Goal: Task Accomplishment & Management: Complete application form

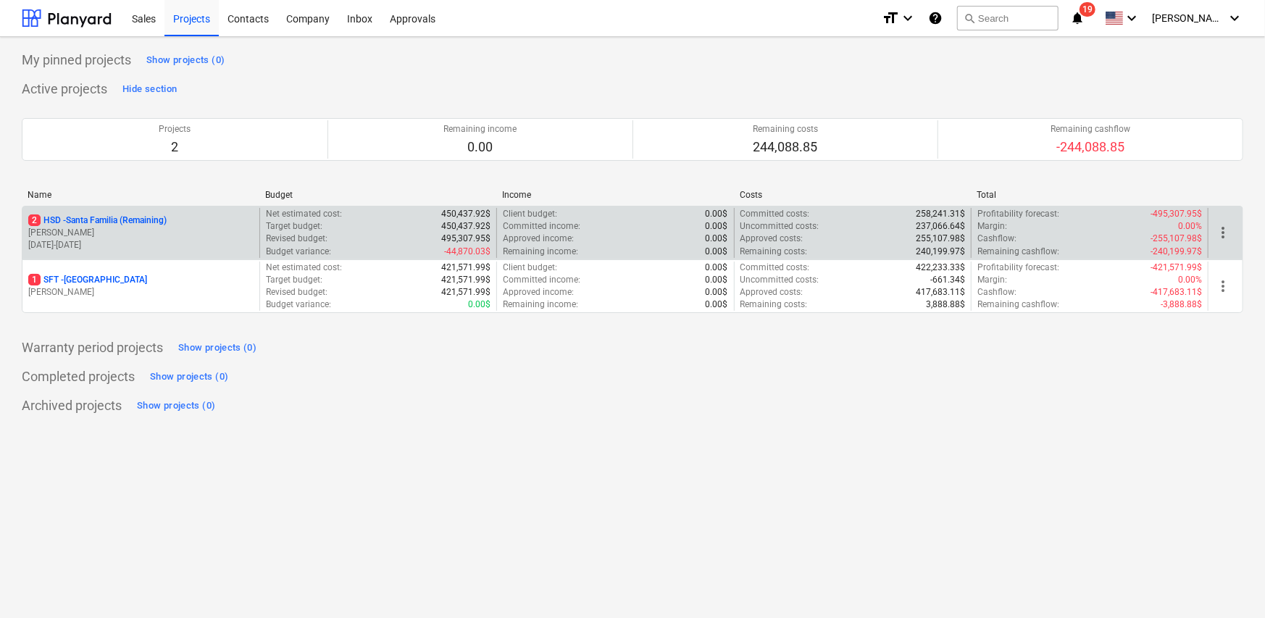
click at [94, 228] on p "[PERSON_NAME]" at bounding box center [140, 233] width 225 height 12
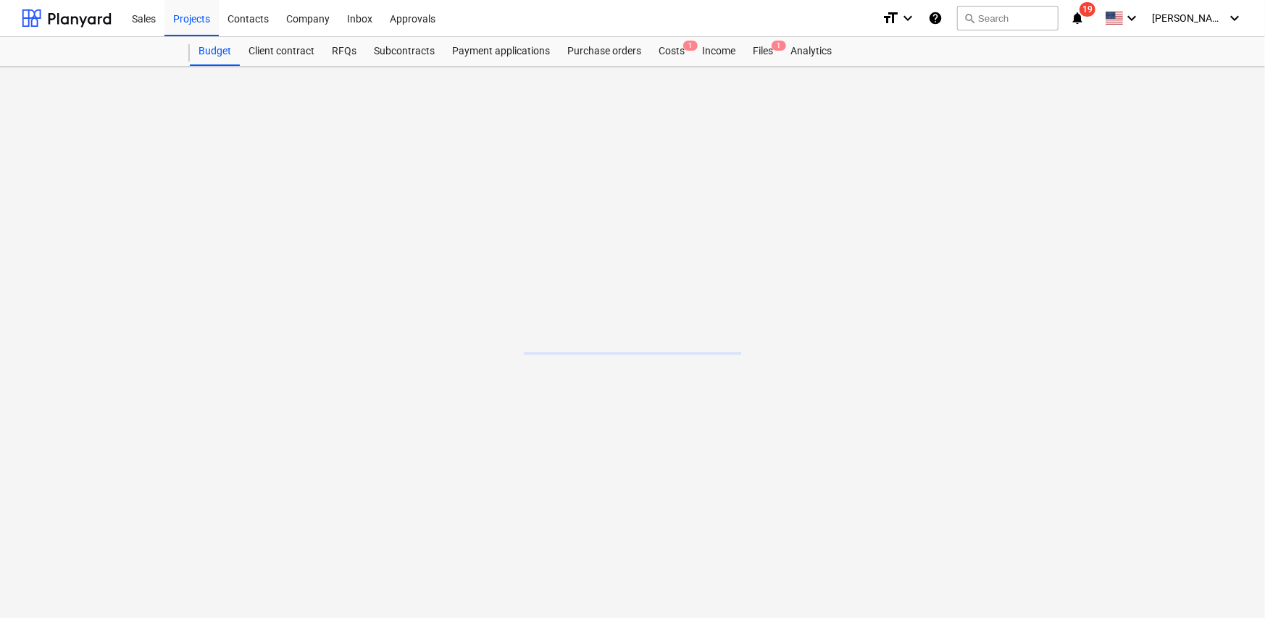
click at [94, 228] on main at bounding box center [632, 343] width 1265 height 552
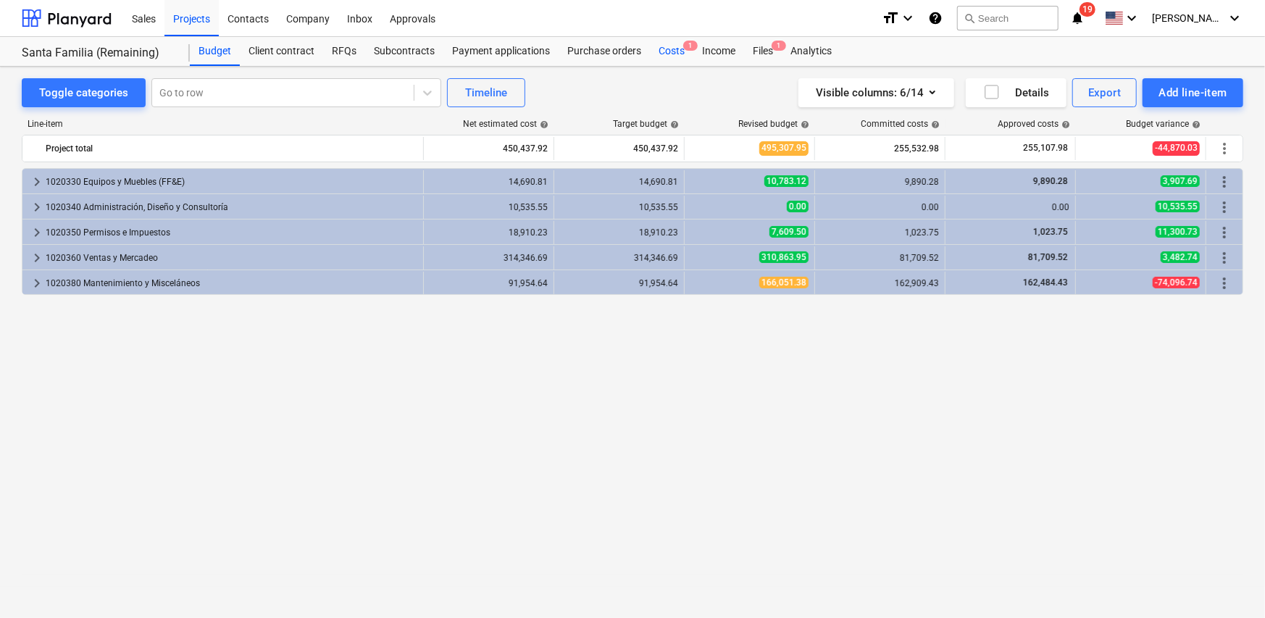
click at [670, 55] on div "Costs 1" at bounding box center [671, 51] width 43 height 29
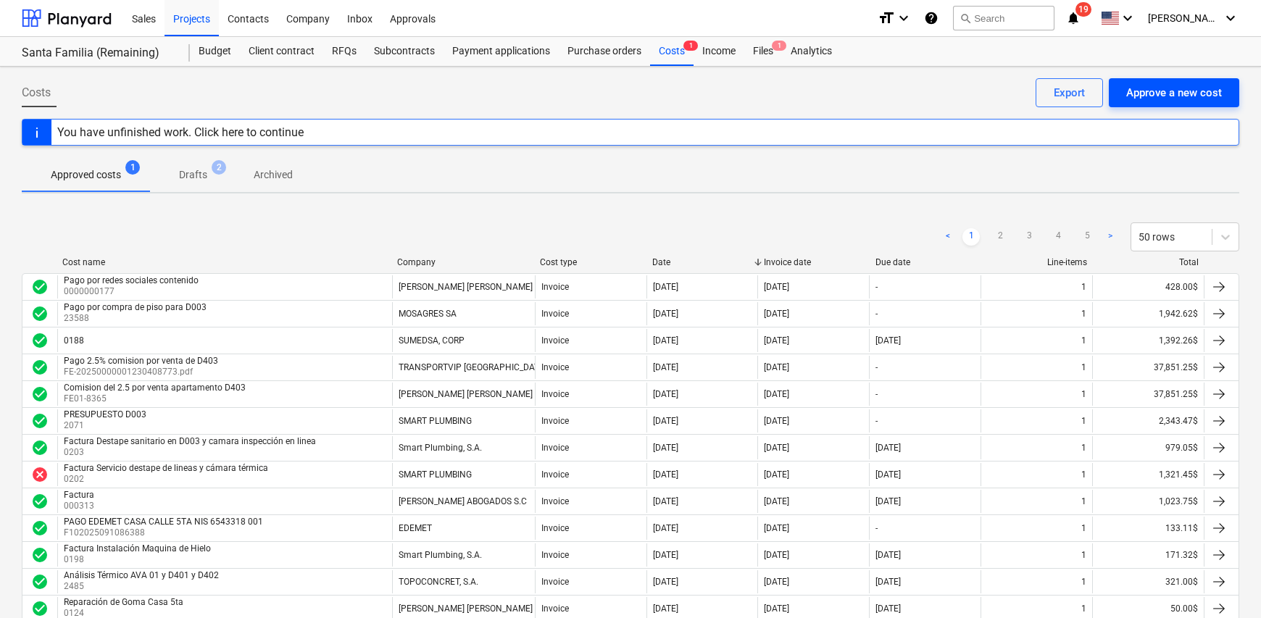
click at [1162, 92] on div "Approve a new cost" at bounding box center [1174, 92] width 96 height 19
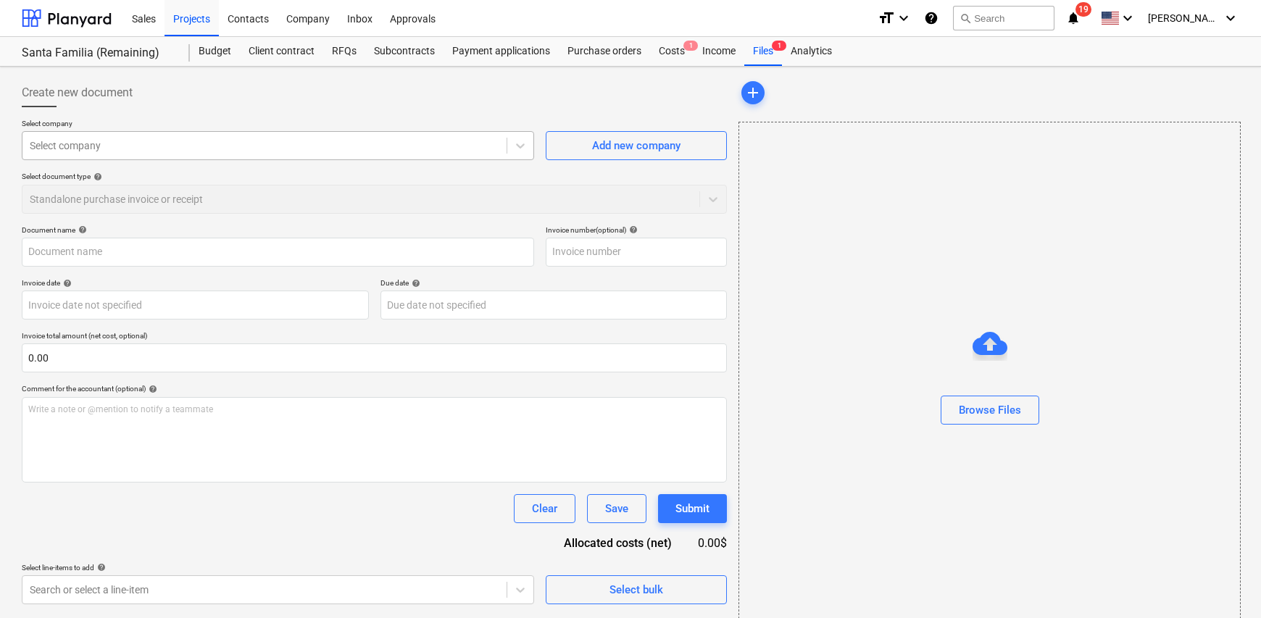
click at [125, 131] on div "Select company" at bounding box center [278, 145] width 512 height 29
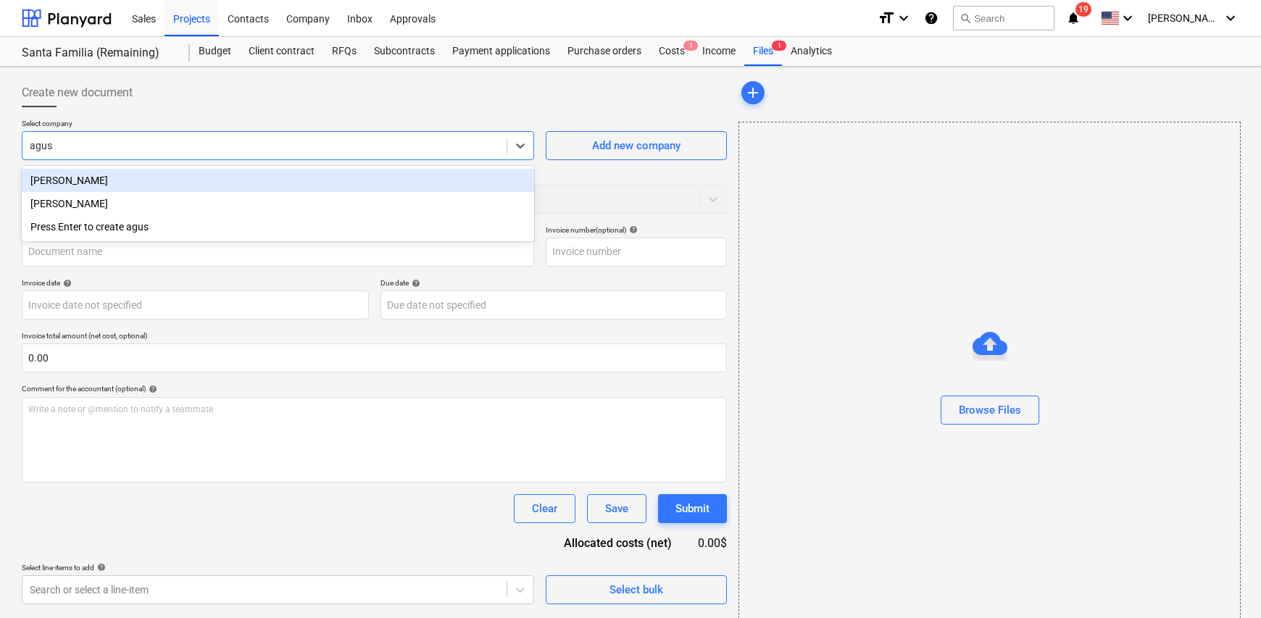
type input "agust"
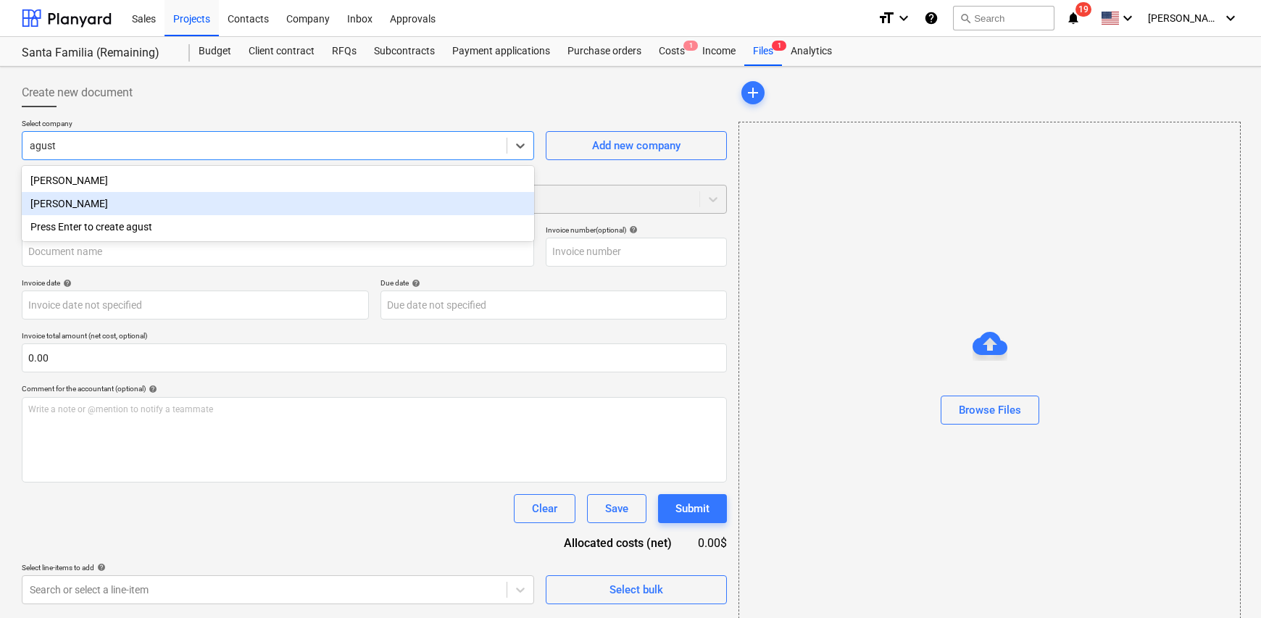
click at [137, 204] on div "[PERSON_NAME]" at bounding box center [278, 203] width 512 height 23
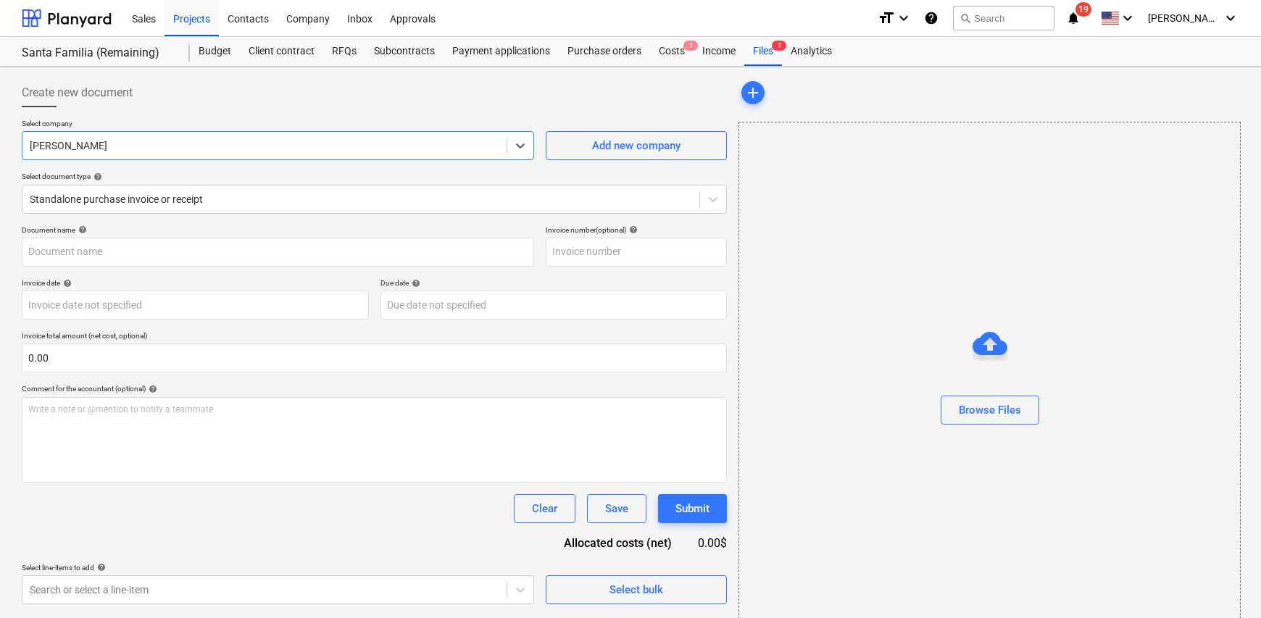
click at [130, 234] on p "Document name help" at bounding box center [278, 231] width 512 height 12
click at [110, 246] on input "text" at bounding box center [278, 252] width 512 height 29
type input "Factura"
click at [594, 262] on input "text" at bounding box center [636, 252] width 181 height 29
type input "969"
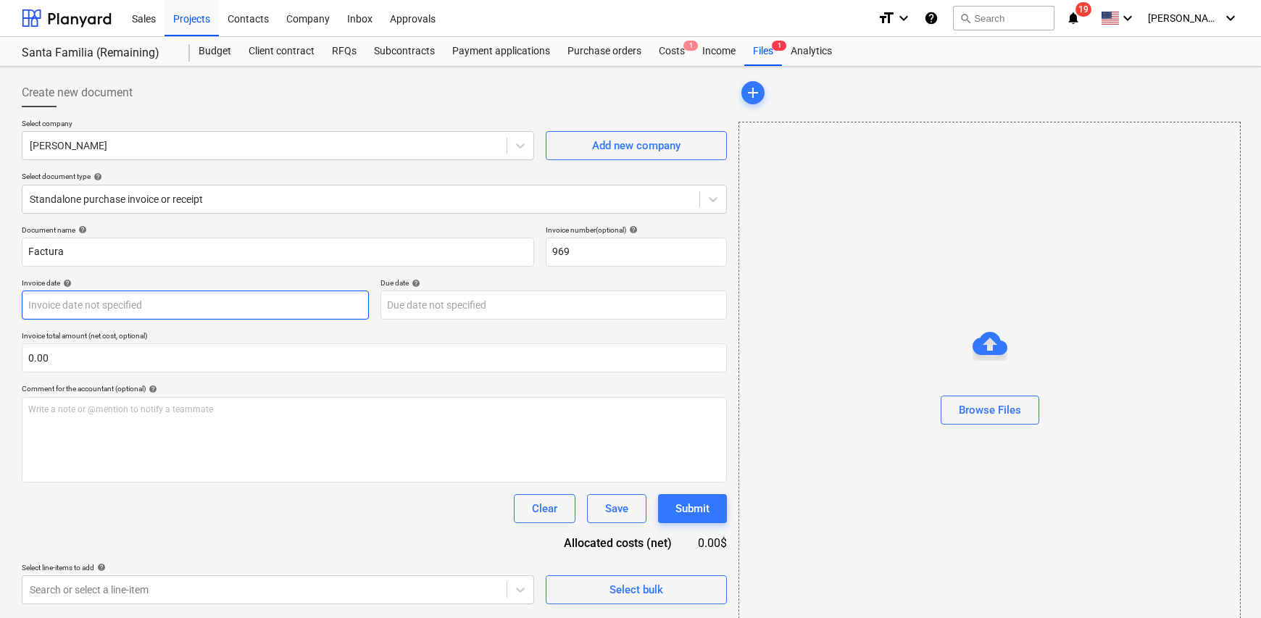
click at [115, 299] on body "Sales Projects Contacts Company Inbox Approvals format_size keyboard_arrow_down…" at bounding box center [630, 309] width 1261 height 618
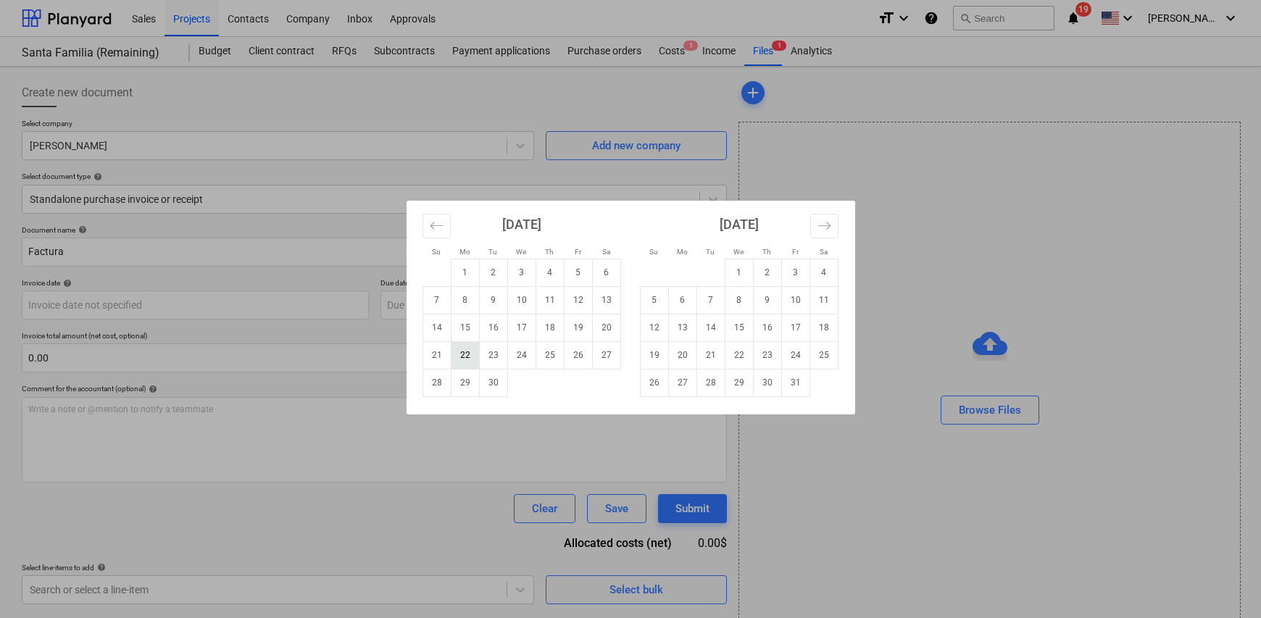
click at [471, 357] on td "22" at bounding box center [465, 355] width 28 height 28
type input "[DATE]"
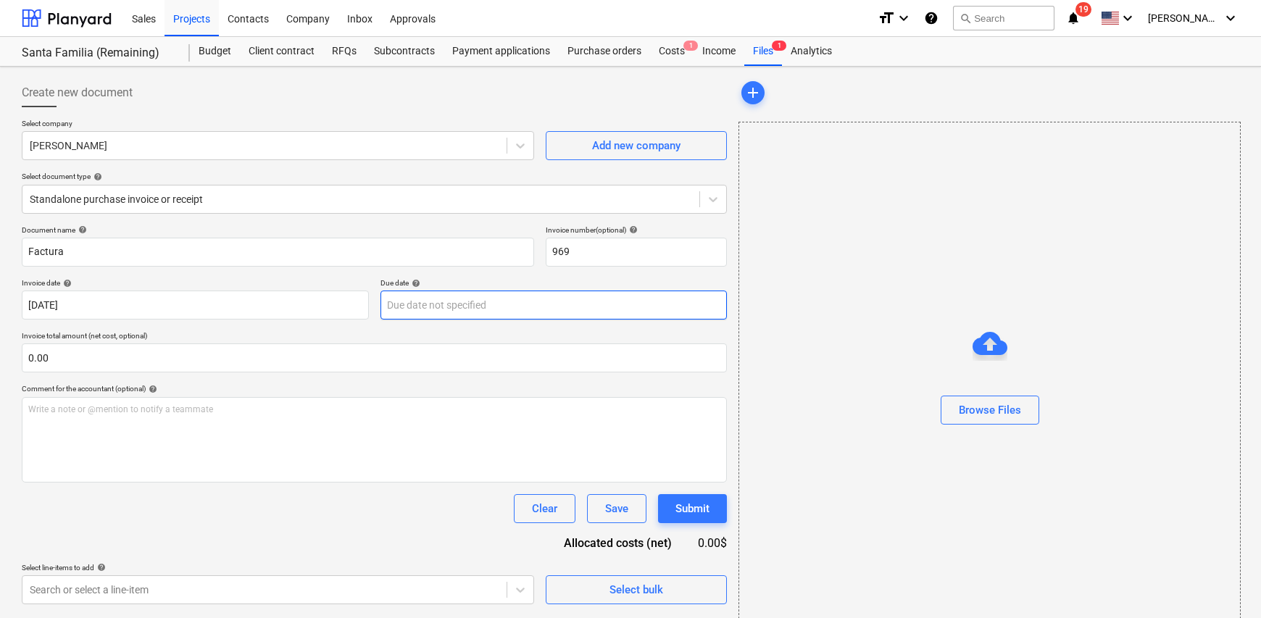
click at [442, 304] on body "Sales Projects Contacts Company Inbox Approvals format_size keyboard_arrow_down…" at bounding box center [630, 309] width 1261 height 618
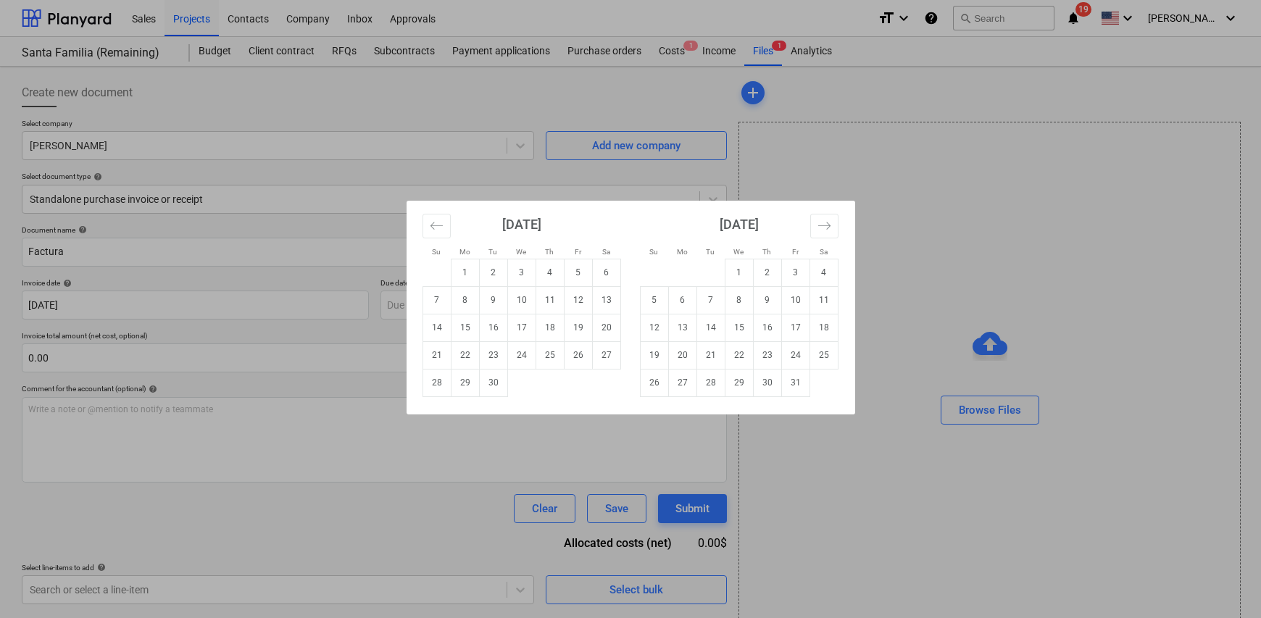
click at [499, 383] on td "30" at bounding box center [493, 383] width 28 height 28
type input "[DATE]"
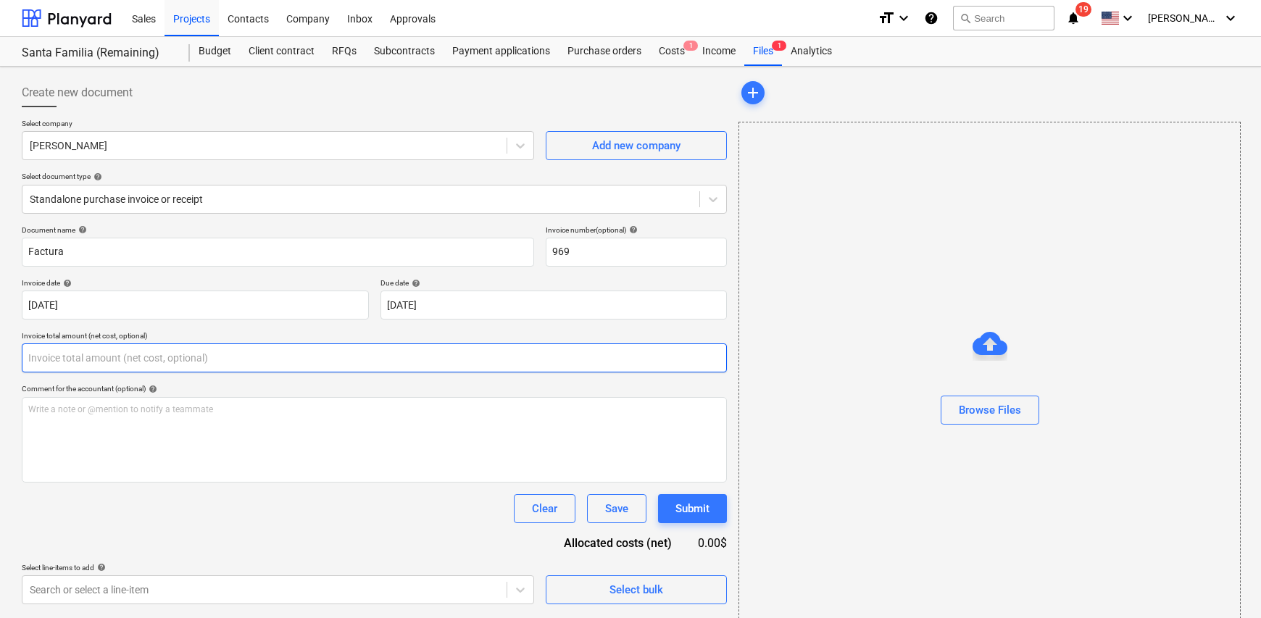
click at [162, 359] on input "text" at bounding box center [374, 358] width 705 height 29
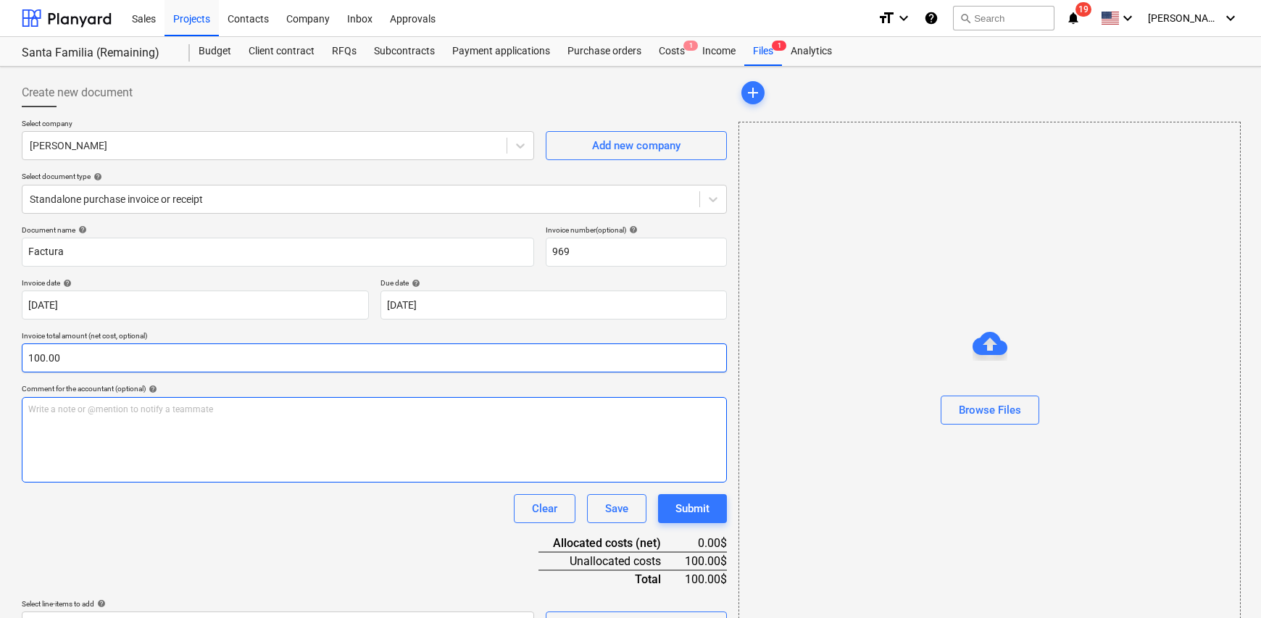
type input "100.00"
click at [249, 404] on p "Write a note or @mention to notify a teammate [PERSON_NAME]" at bounding box center [374, 410] width 692 height 12
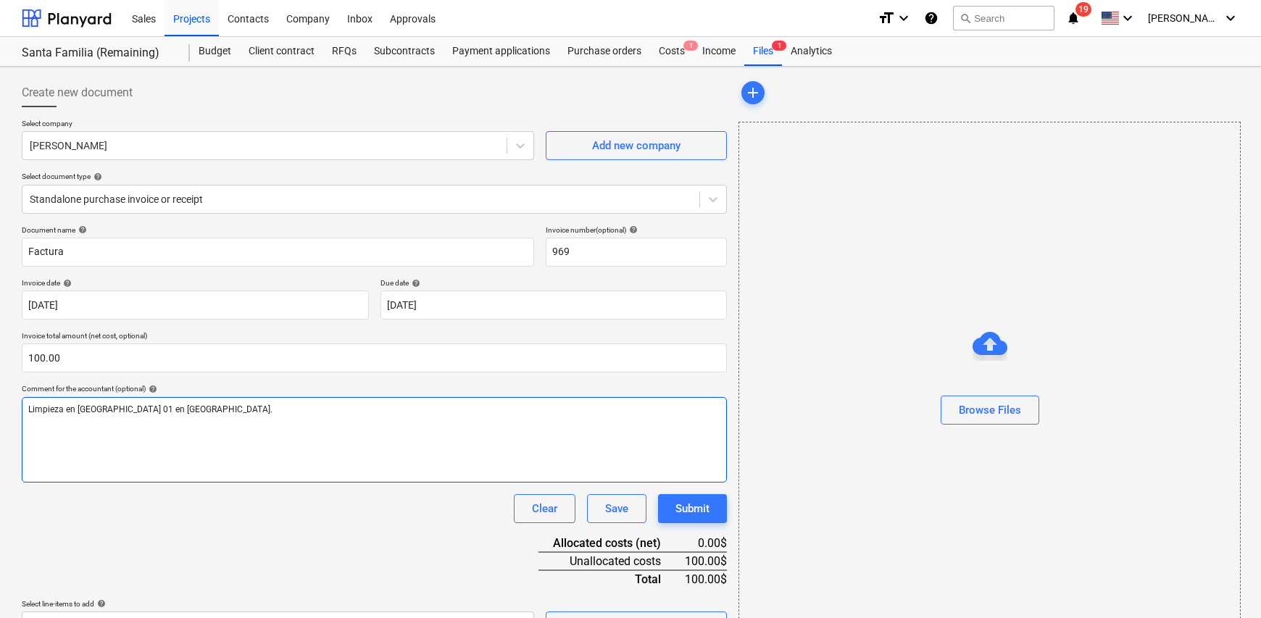
scroll to position [34, 0]
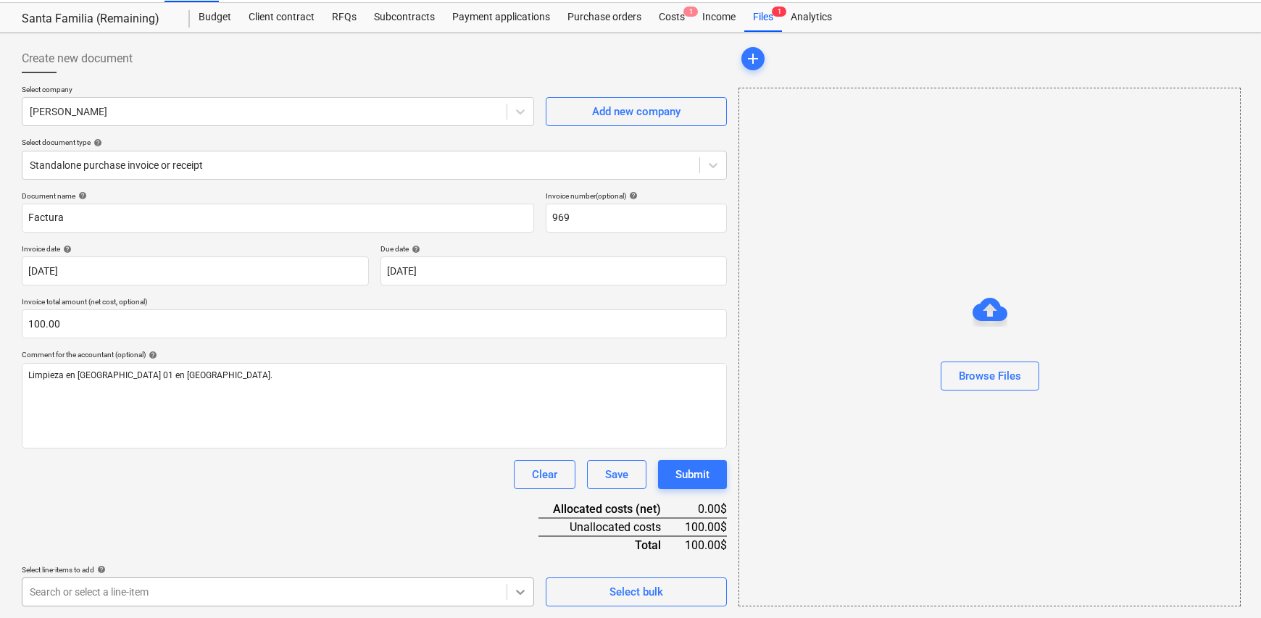
click at [527, 584] on body "Sales Projects Contacts Company Inbox Approvals format_size keyboard_arrow_down…" at bounding box center [630, 275] width 1261 height 618
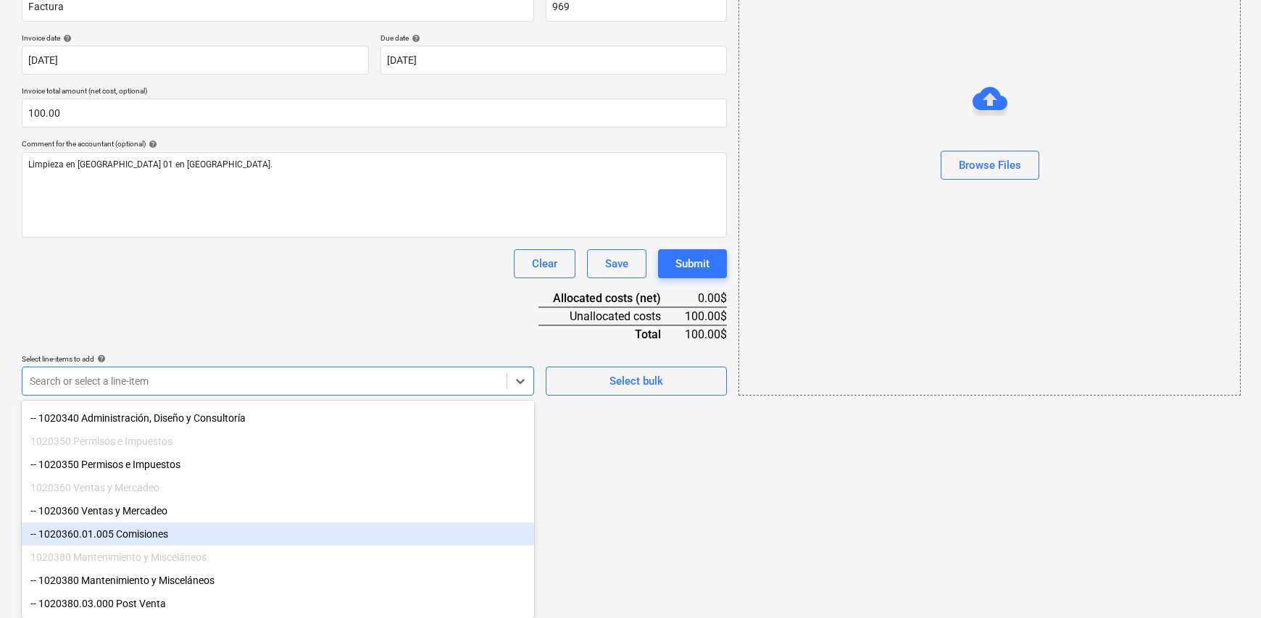
scroll to position [149, 0]
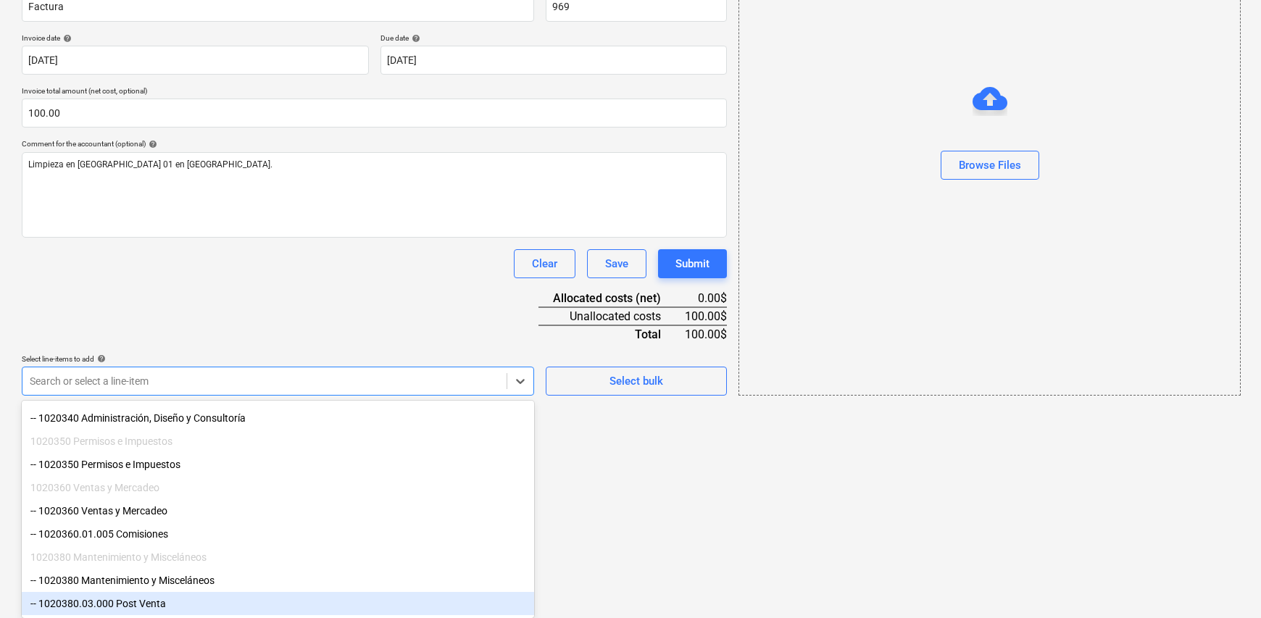
click at [188, 605] on div "-- 1020380.03.000 Post Venta" at bounding box center [278, 603] width 512 height 23
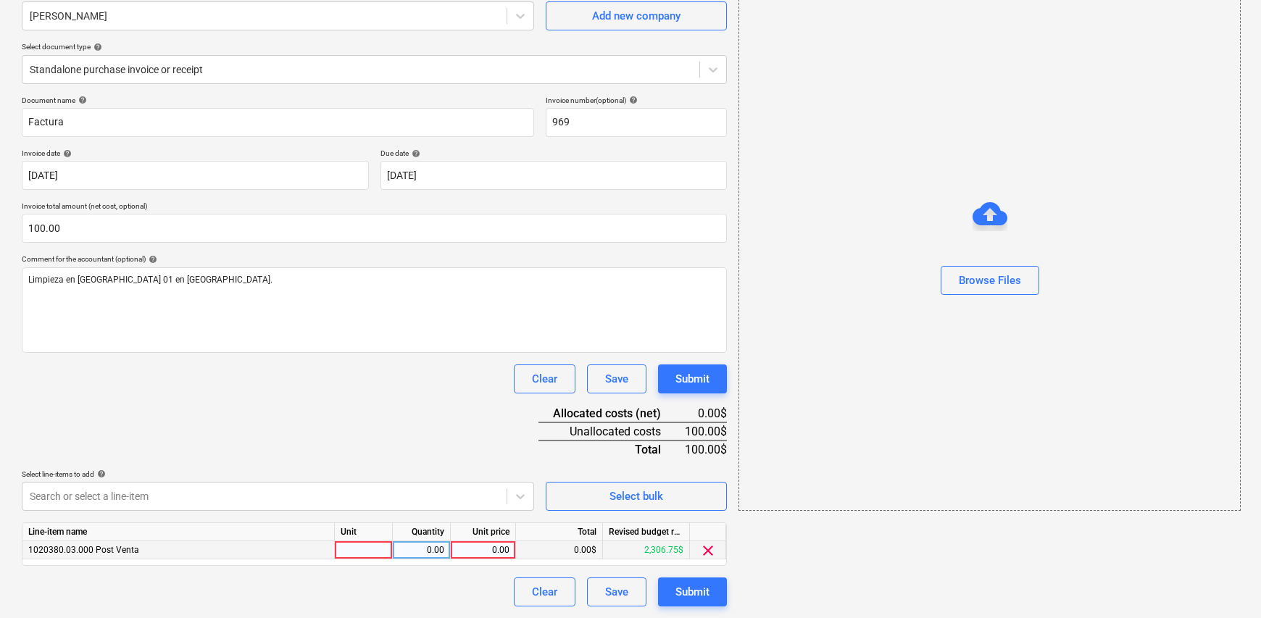
scroll to position [130, 0]
click at [645, 488] on html "Sales Projects Contacts Company Inbox Approvals format_size keyboard_arrow_down…" at bounding box center [630, 179] width 1261 height 618
click at [362, 549] on div at bounding box center [364, 550] width 58 height 18
type input "1"
click at [409, 549] on div "0.00" at bounding box center [422, 550] width 46 height 18
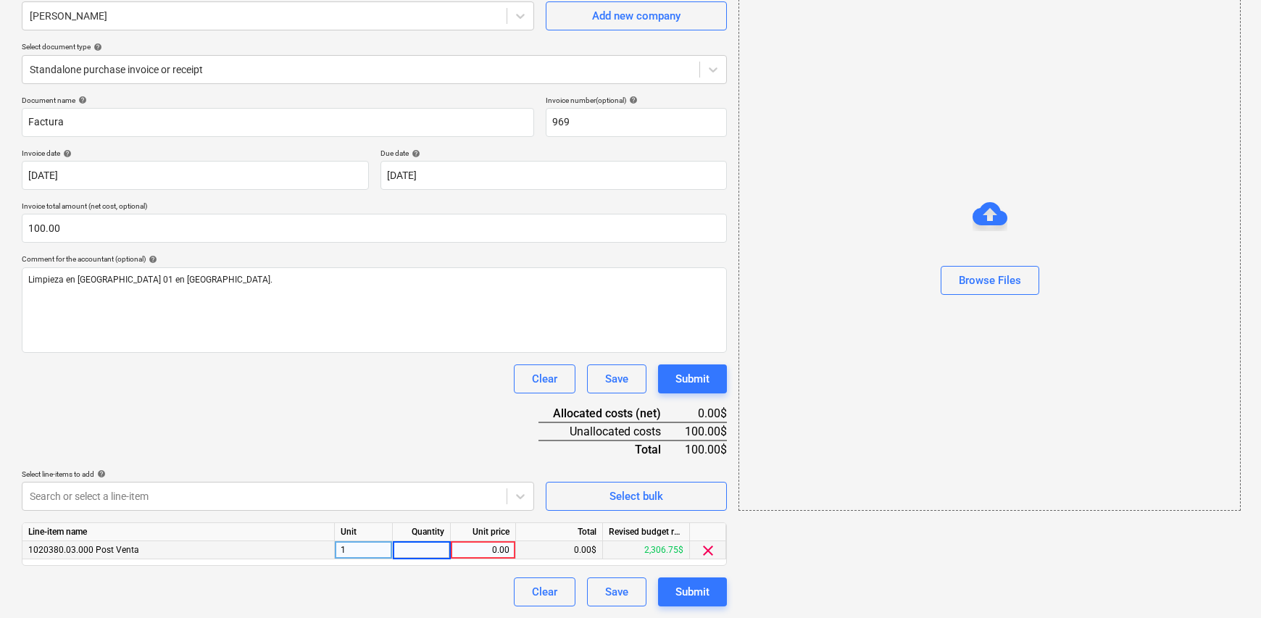
type input "1"
click at [459, 549] on div "0.00" at bounding box center [483, 550] width 53 height 18
type input "100.00"
click at [473, 591] on div "Clear Save Submit" at bounding box center [374, 592] width 705 height 29
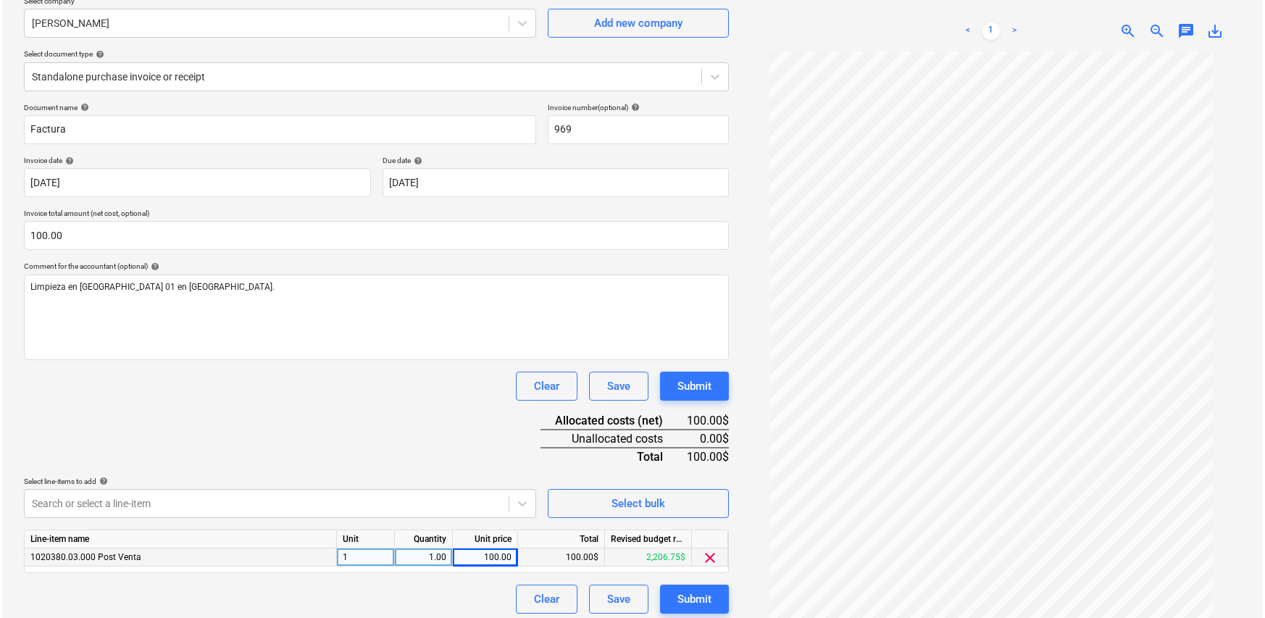
scroll to position [145, 0]
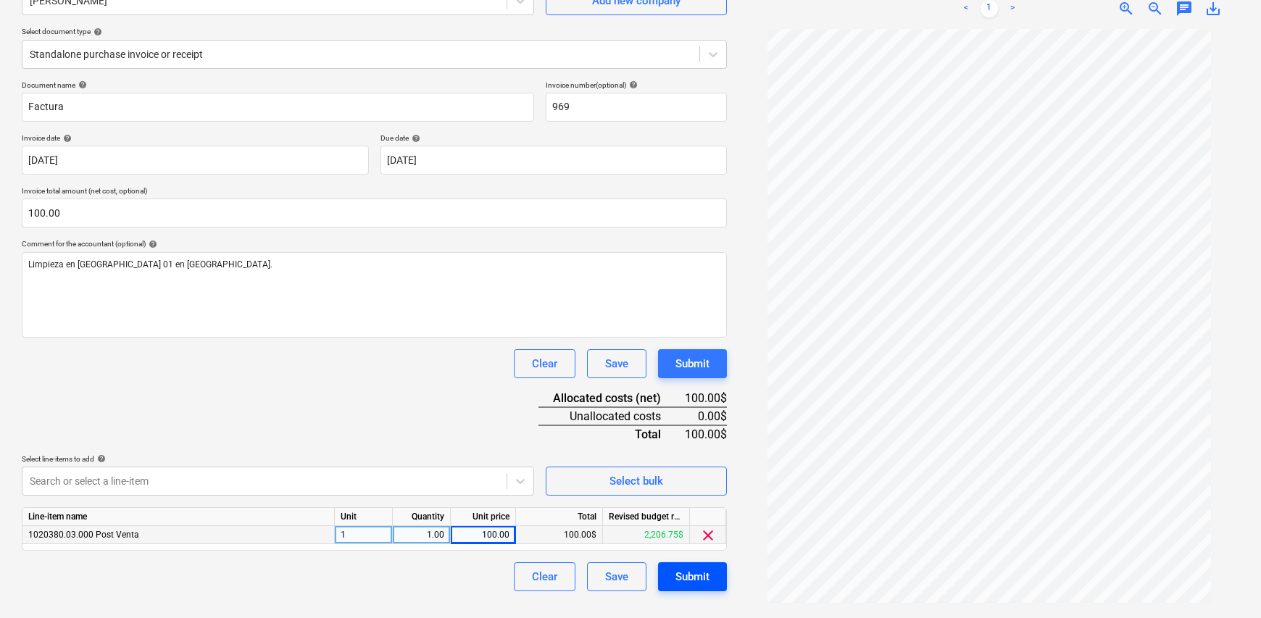
click at [701, 582] on div "Submit" at bounding box center [692, 576] width 34 height 19
